Goal: Check status: Check status

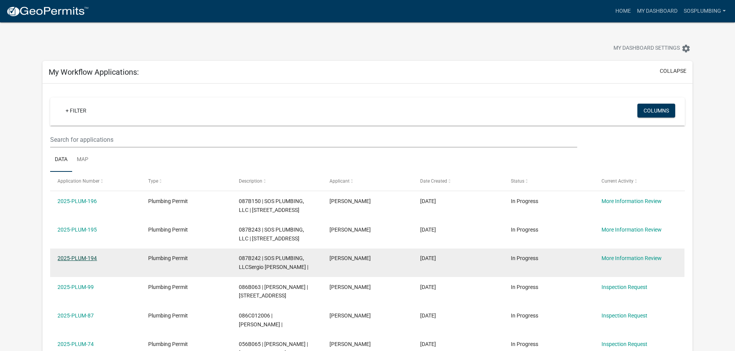
click at [84, 261] on link "2025-PLUM-194" at bounding box center [76, 258] width 39 height 6
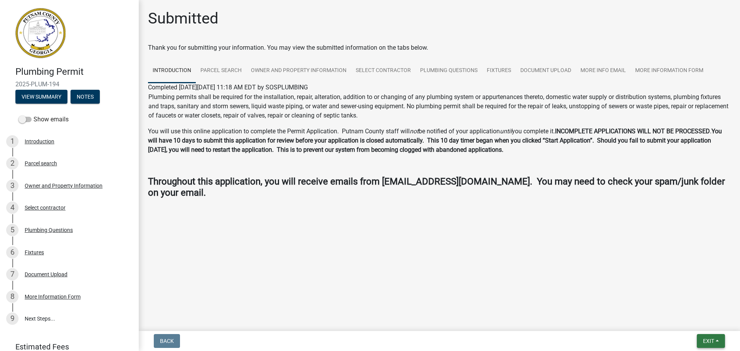
click at [705, 337] on button "Exit" at bounding box center [711, 341] width 28 height 14
click at [20, 317] on link "9 Next Steps..." at bounding box center [69, 319] width 139 height 22
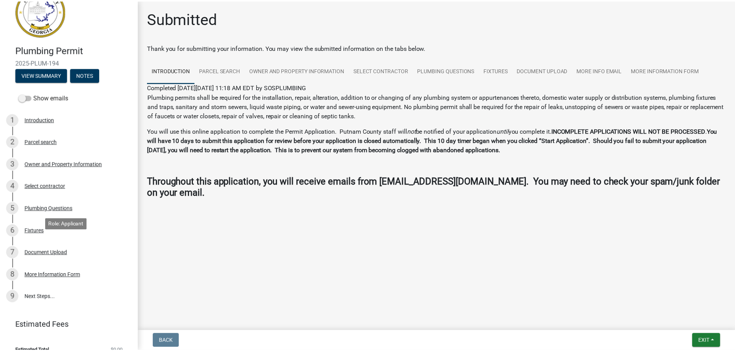
scroll to position [33, 0]
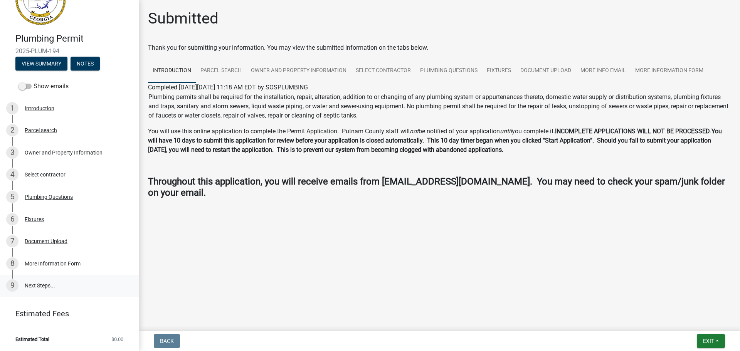
click at [38, 283] on link "9 Next Steps..." at bounding box center [69, 286] width 139 height 22
click at [59, 334] on li "Estimated Total $0.00" at bounding box center [69, 339] width 139 height 17
click at [45, 338] on span "Estimated Total" at bounding box center [32, 339] width 34 height 5
click at [704, 346] on button "Exit" at bounding box center [711, 341] width 28 height 14
click at [694, 324] on button "Save & Exit" at bounding box center [695, 321] width 62 height 19
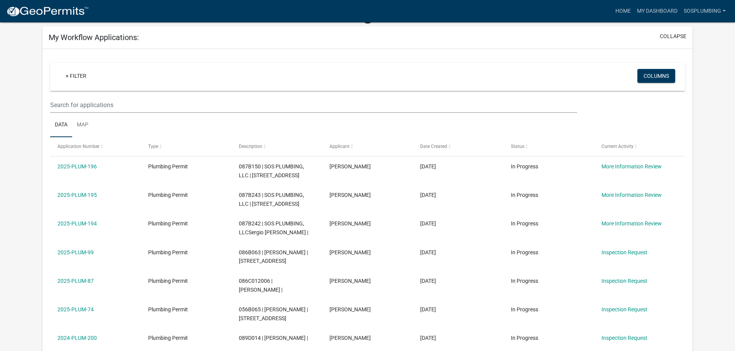
scroll to position [77, 0]
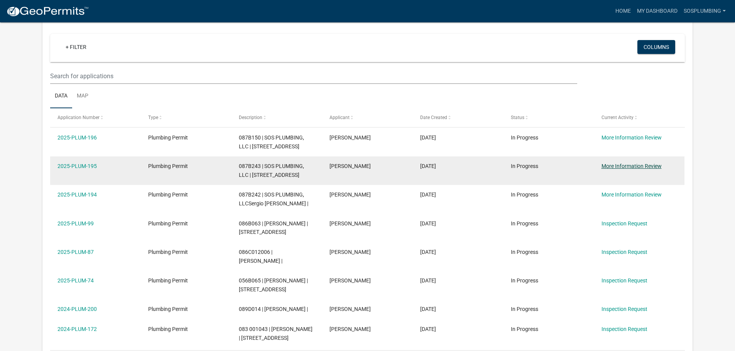
click at [621, 169] on link "More Information Review" at bounding box center [631, 166] width 60 height 6
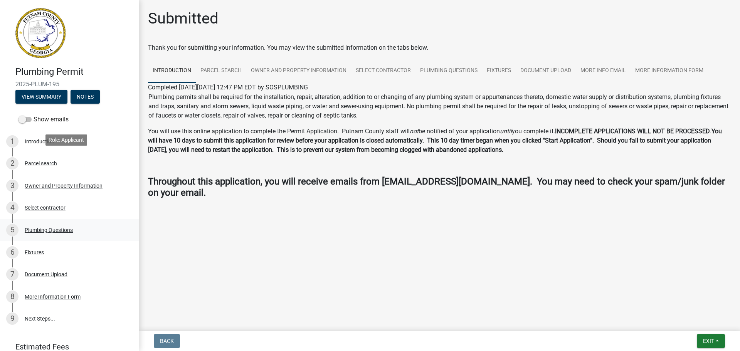
scroll to position [33, 0]
